Goal: Transaction & Acquisition: Purchase product/service

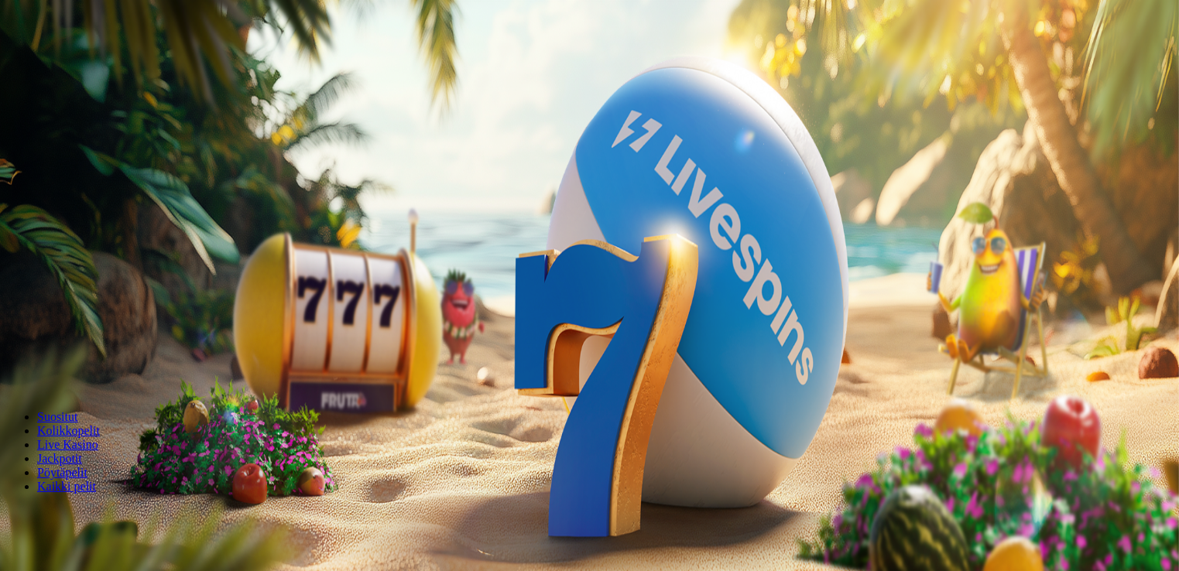
click at [12, 365] on span "minus icon" at bounding box center [12, 365] width 0 height 0
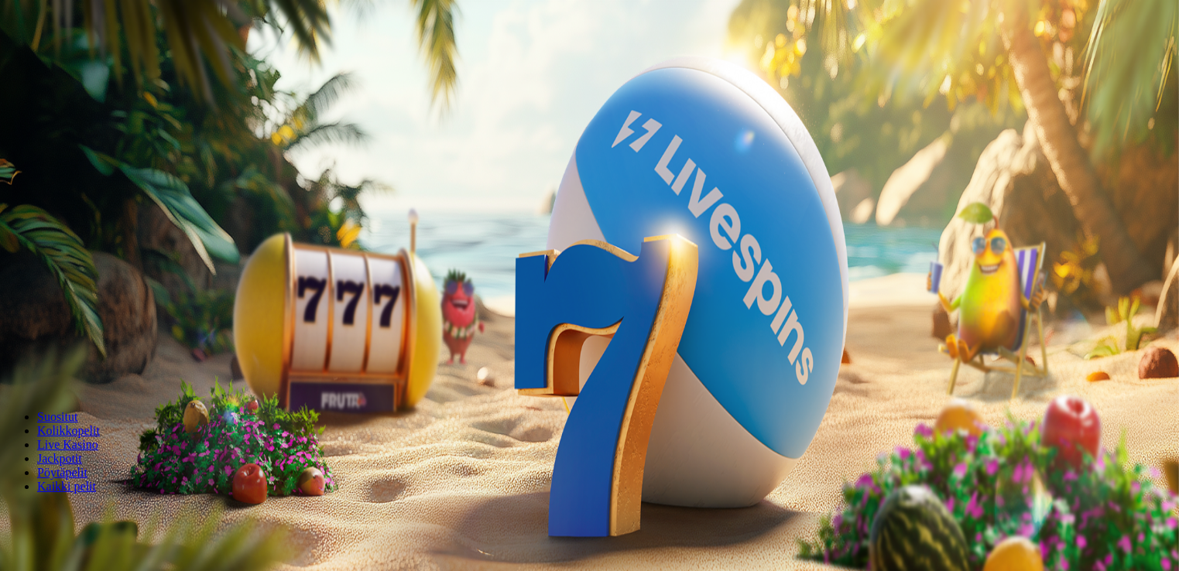
click at [12, 365] on span "minus icon" at bounding box center [12, 365] width 0 height 0
type input "**"
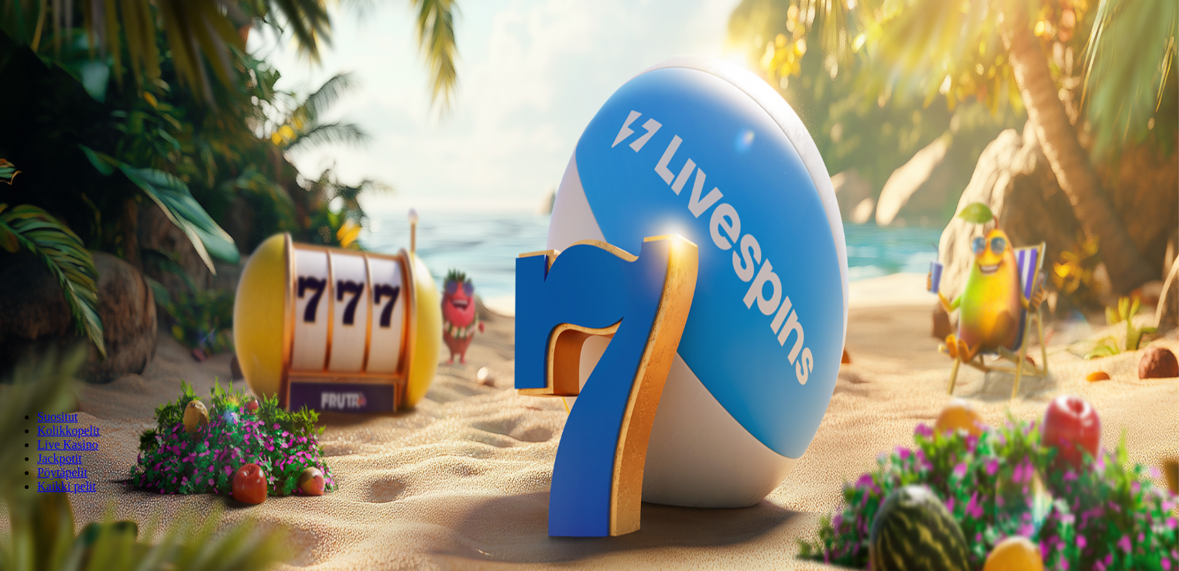
click at [87, 368] on button "Talleta ja pelaa" at bounding box center [46, 376] width 81 height 16
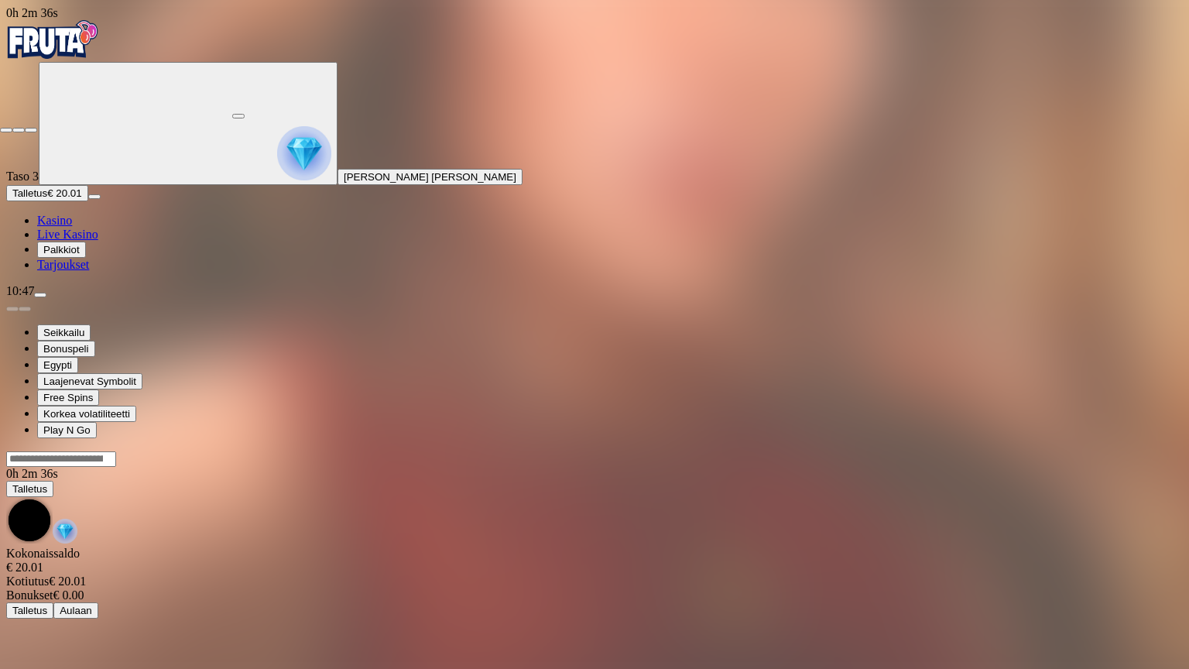
click at [31, 130] on span "fullscreen-exit icon" at bounding box center [31, 130] width 0 height 0
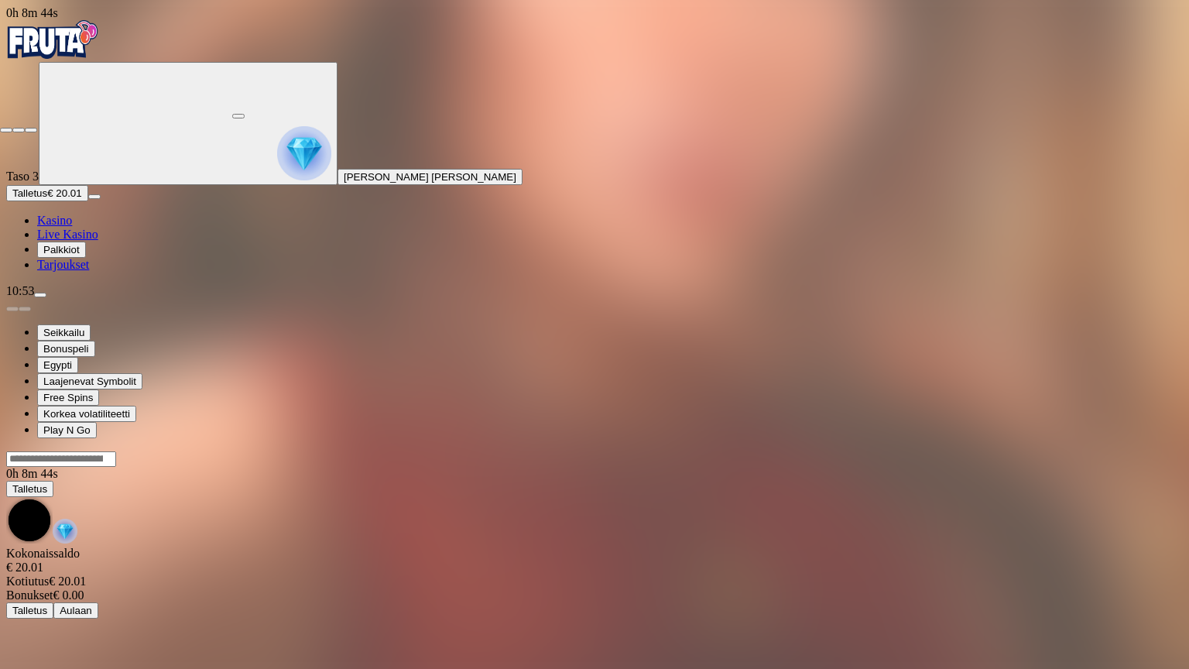
click at [31, 130] on span "fullscreen-exit icon" at bounding box center [31, 130] width 0 height 0
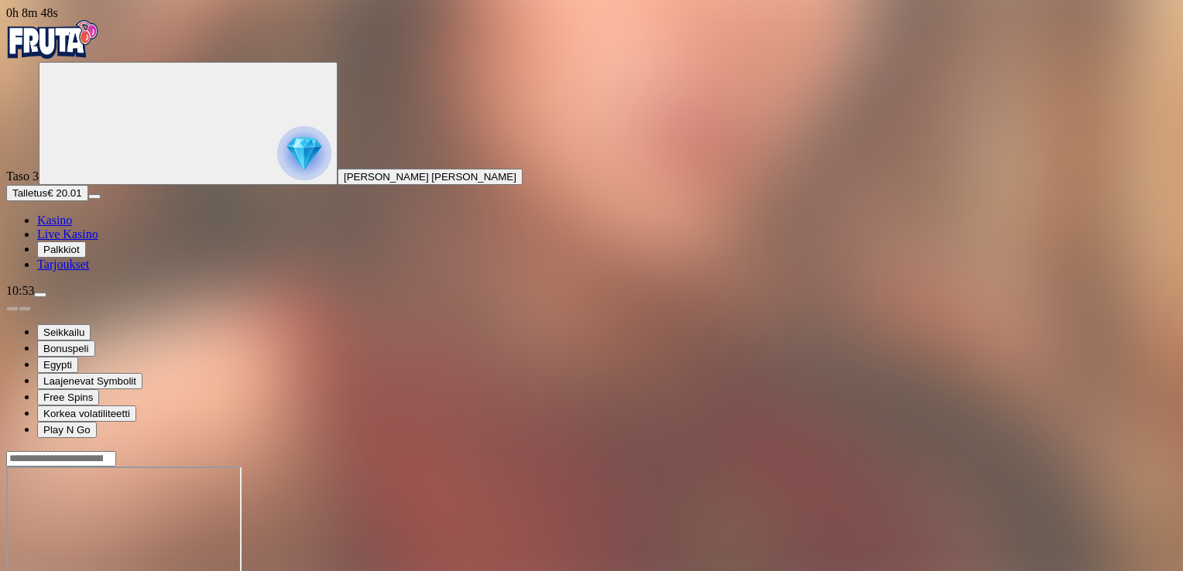
click at [40, 295] on span "menu icon" at bounding box center [40, 295] width 0 height 0
